Goal: Information Seeking & Learning: Find specific fact

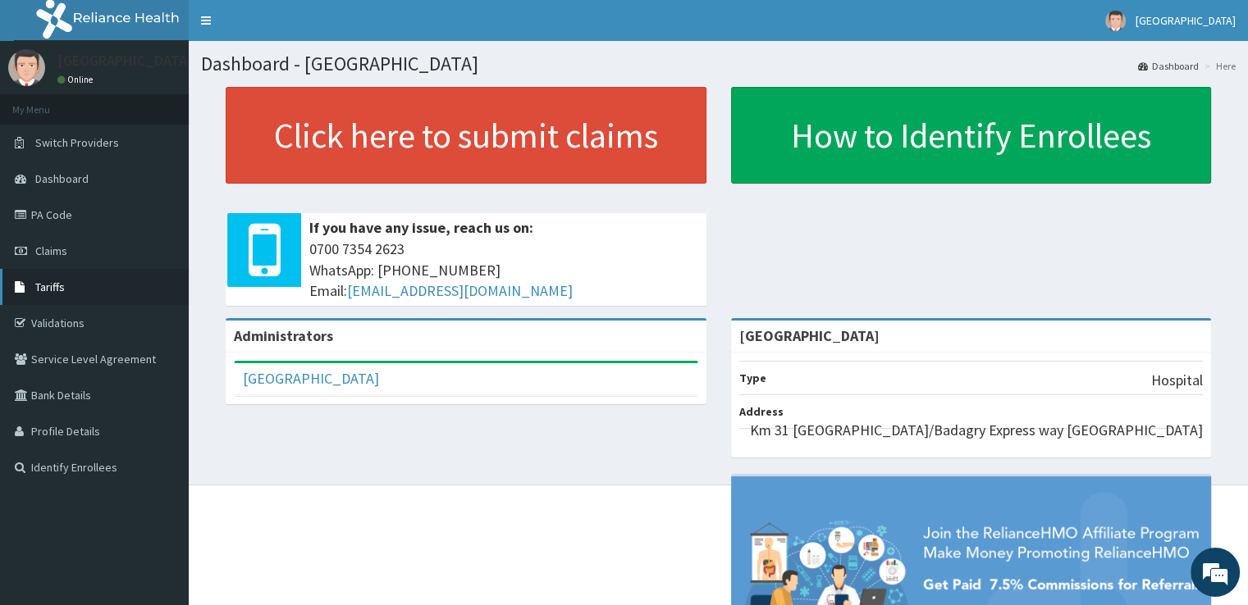
click at [94, 274] on link "Tariffs" at bounding box center [94, 287] width 189 height 36
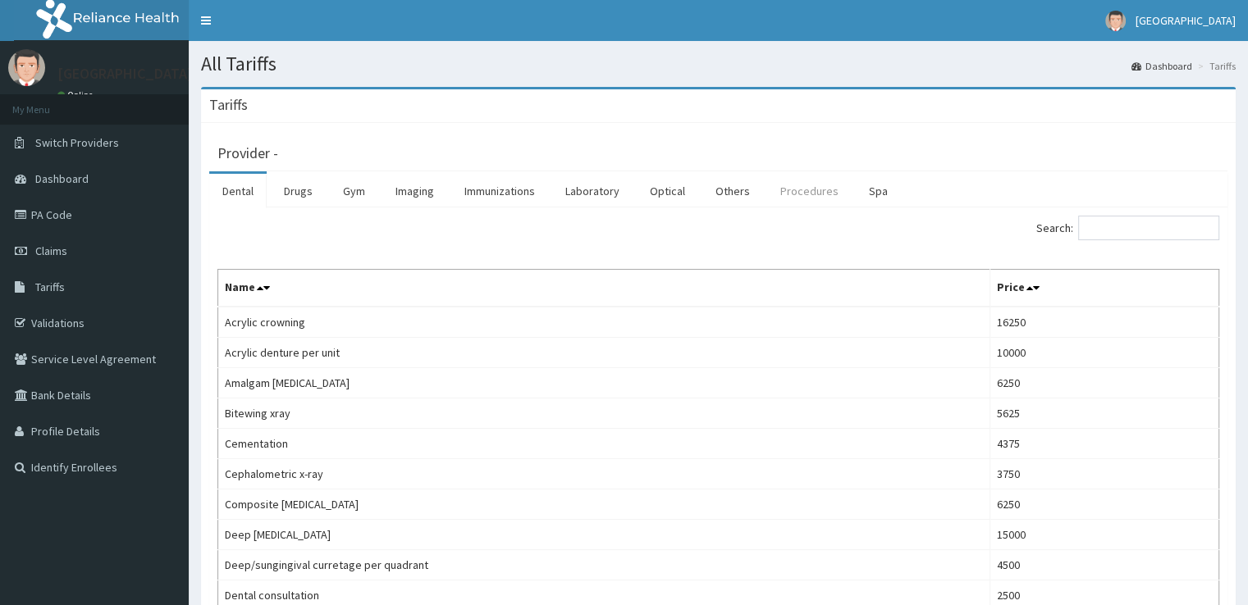
click at [792, 194] on link "Procedures" at bounding box center [809, 191] width 84 height 34
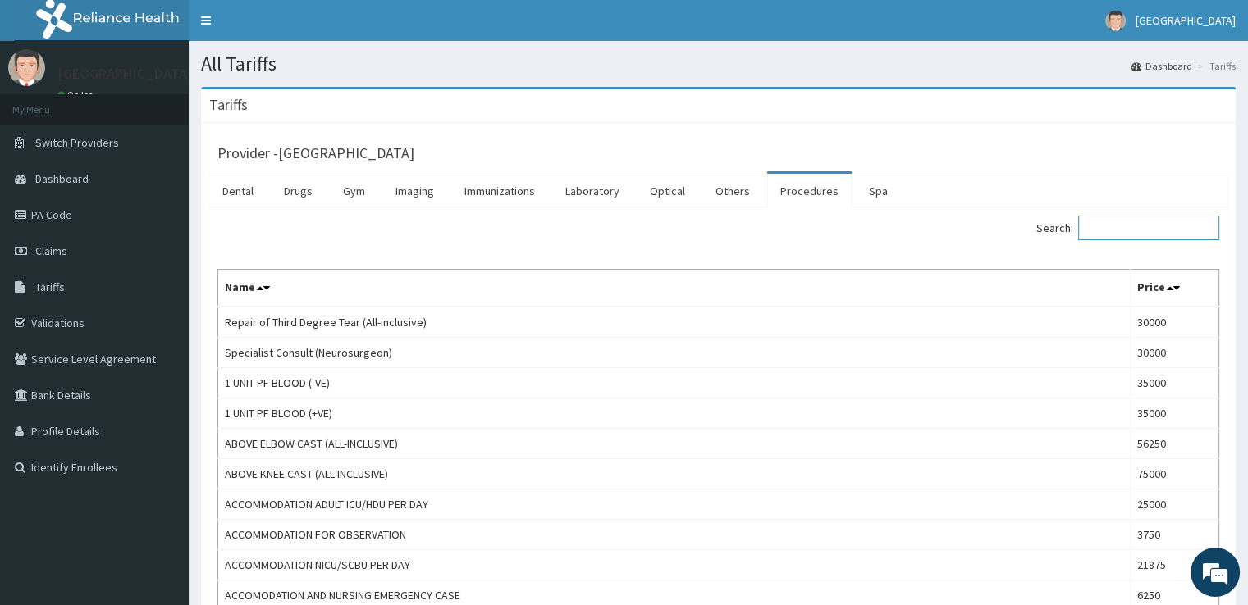
click at [1122, 227] on input "Search:" at bounding box center [1148, 228] width 141 height 25
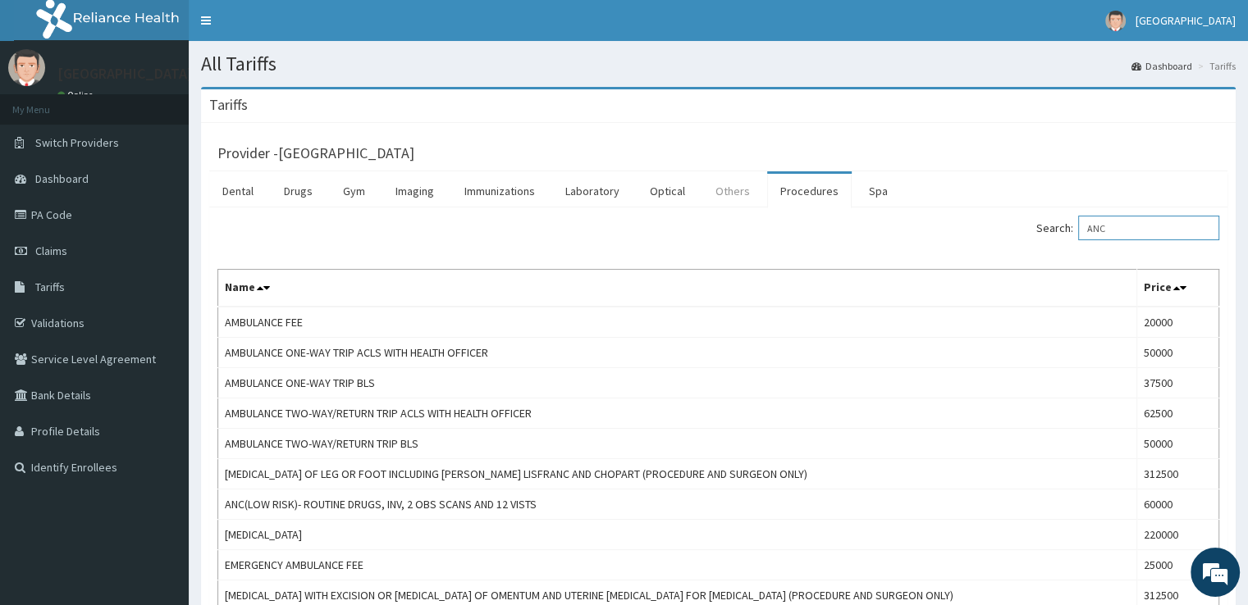
type input "ANC"
click at [729, 189] on link "Others" at bounding box center [732, 191] width 61 height 34
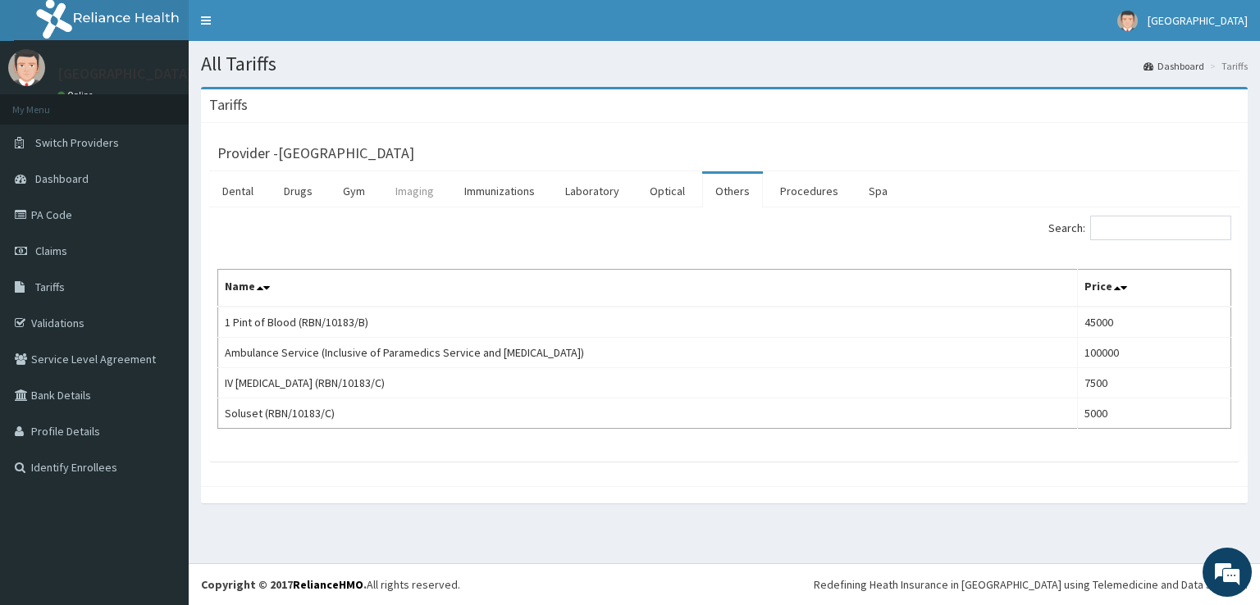
click at [392, 198] on link "Imaging" at bounding box center [414, 191] width 65 height 34
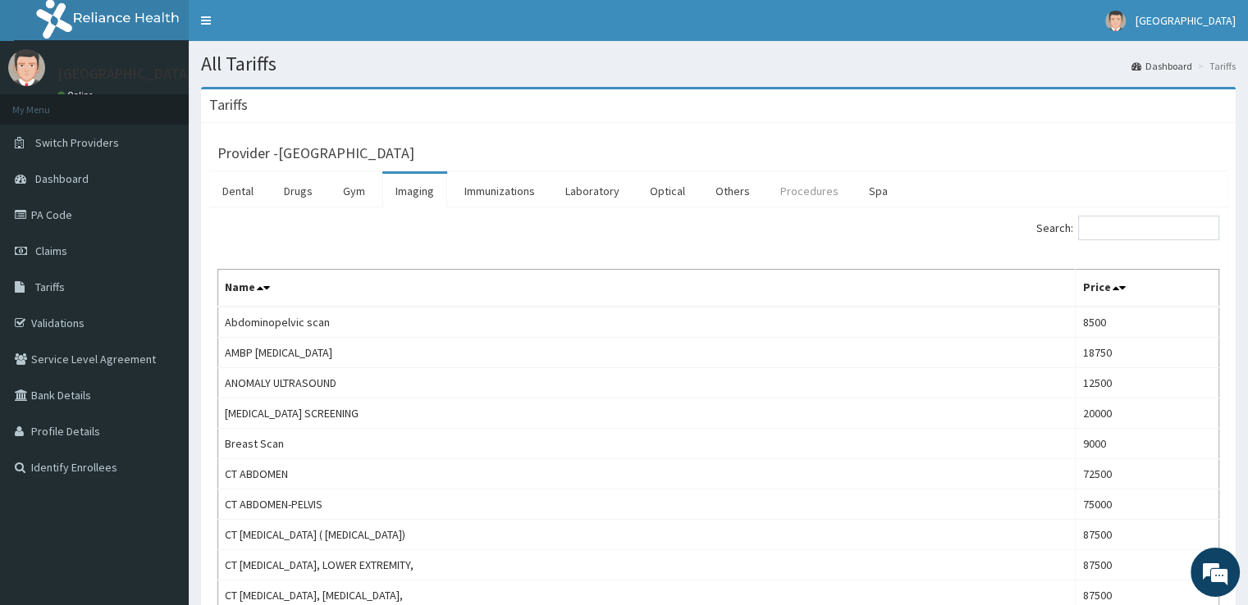
click at [801, 192] on link "Procedures" at bounding box center [809, 191] width 84 height 34
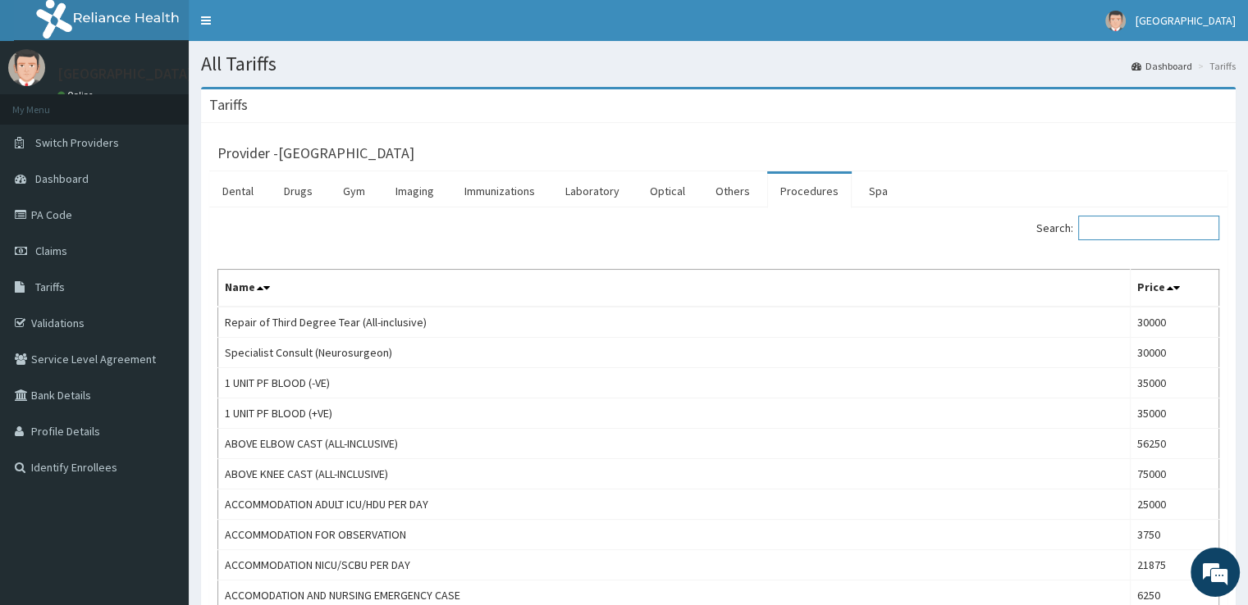
click at [1128, 229] on input "Search:" at bounding box center [1148, 228] width 141 height 25
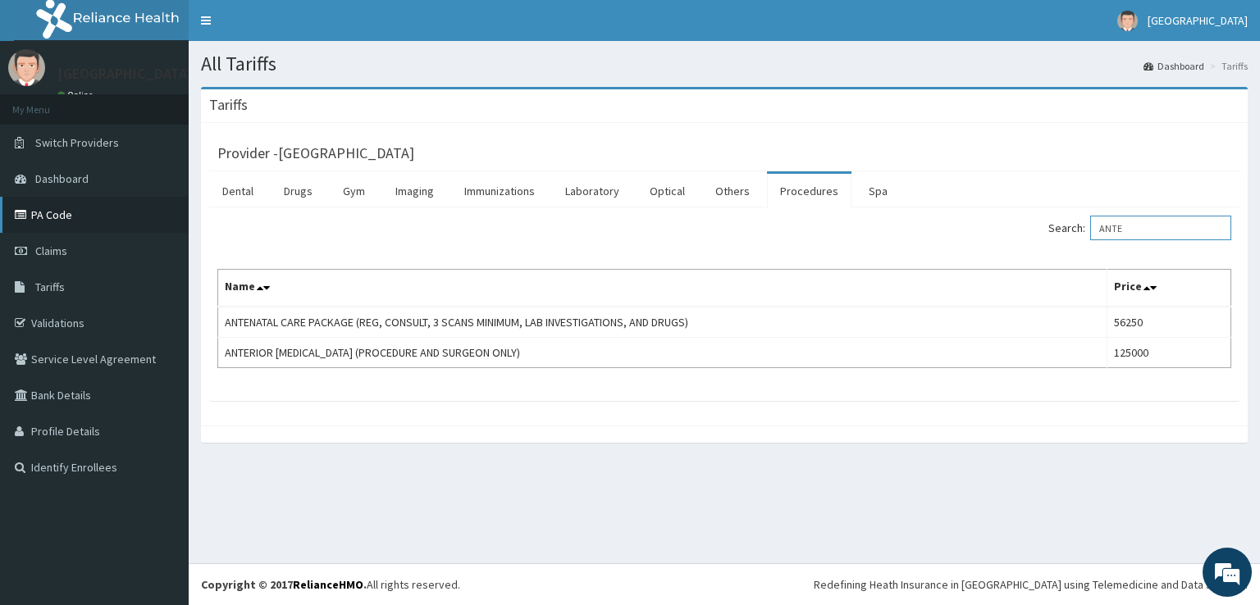
type input "ANTE"
click at [76, 220] on link "PA Code" at bounding box center [94, 215] width 189 height 36
